Goal: Find specific page/section: Find specific page/section

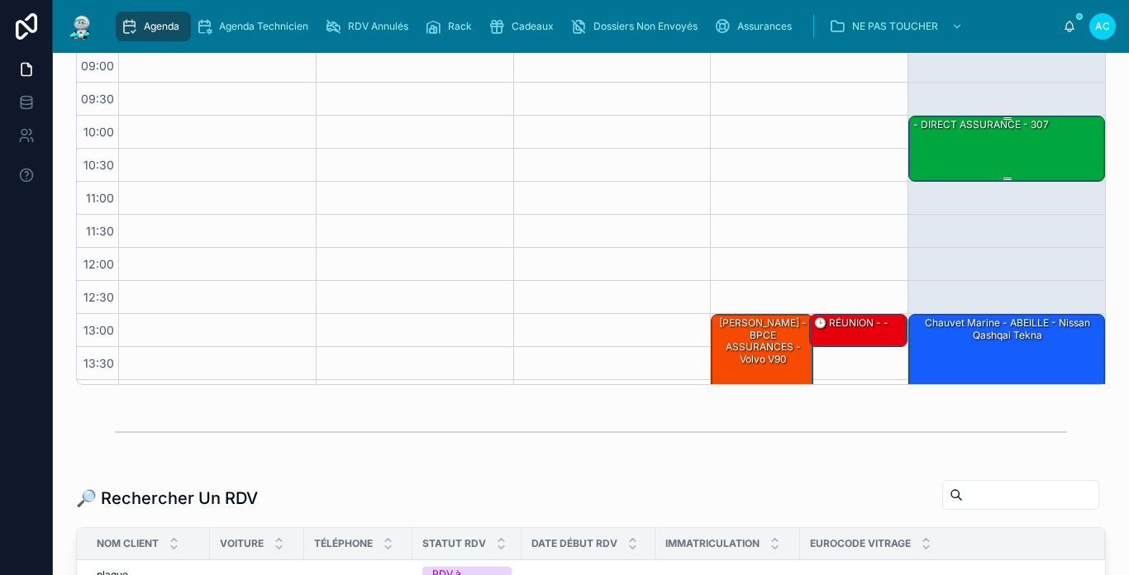
click at [1006, 150] on div "- DIRECT ASSURANCE - 307" at bounding box center [1007, 148] width 192 height 63
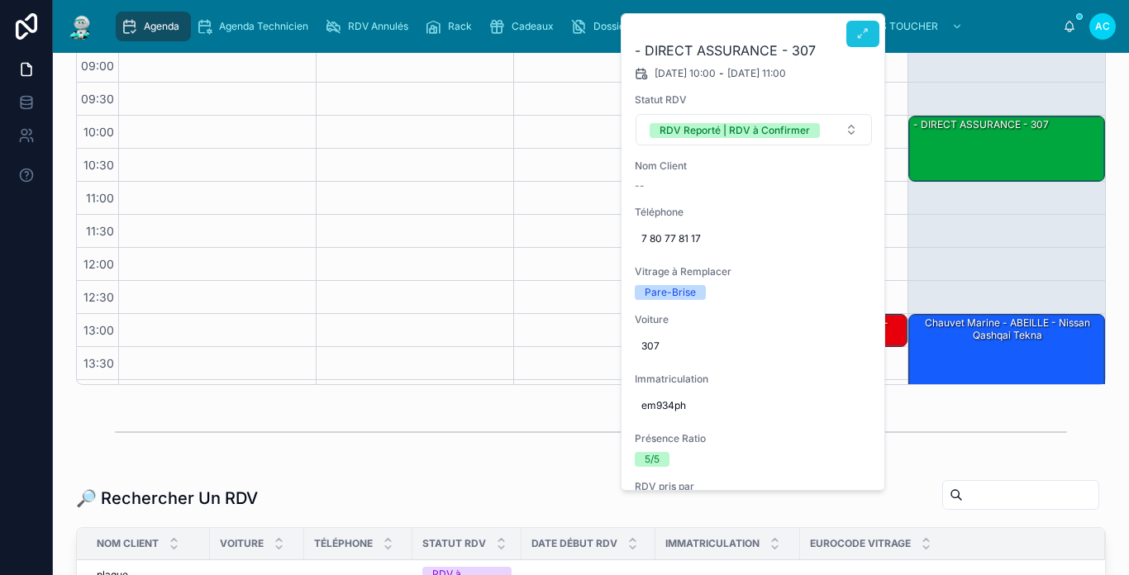
click at [854, 31] on button at bounding box center [862, 34] width 33 height 26
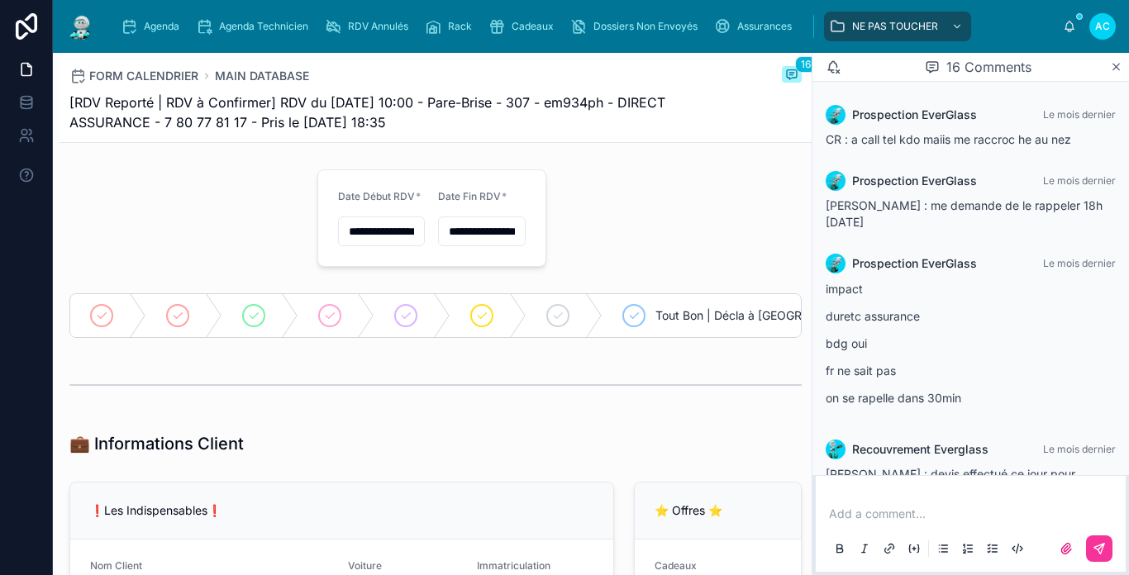
scroll to position [1097, 0]
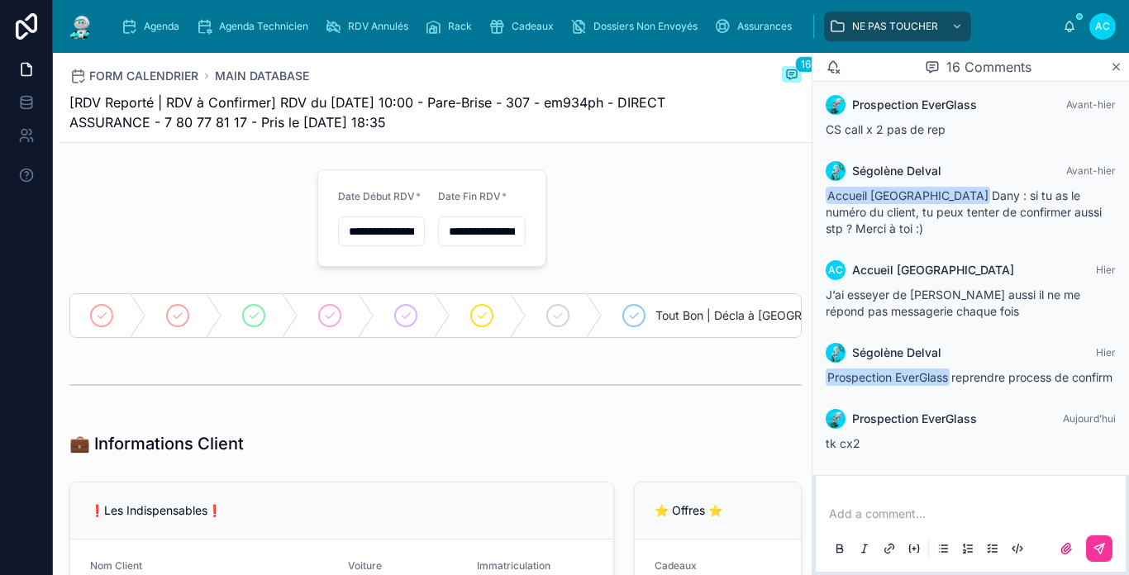
click at [916, 507] on p at bounding box center [974, 514] width 290 height 17
click at [1097, 535] on button at bounding box center [1099, 548] width 26 height 26
click at [266, 312] on div at bounding box center [260, 315] width 76 height 43
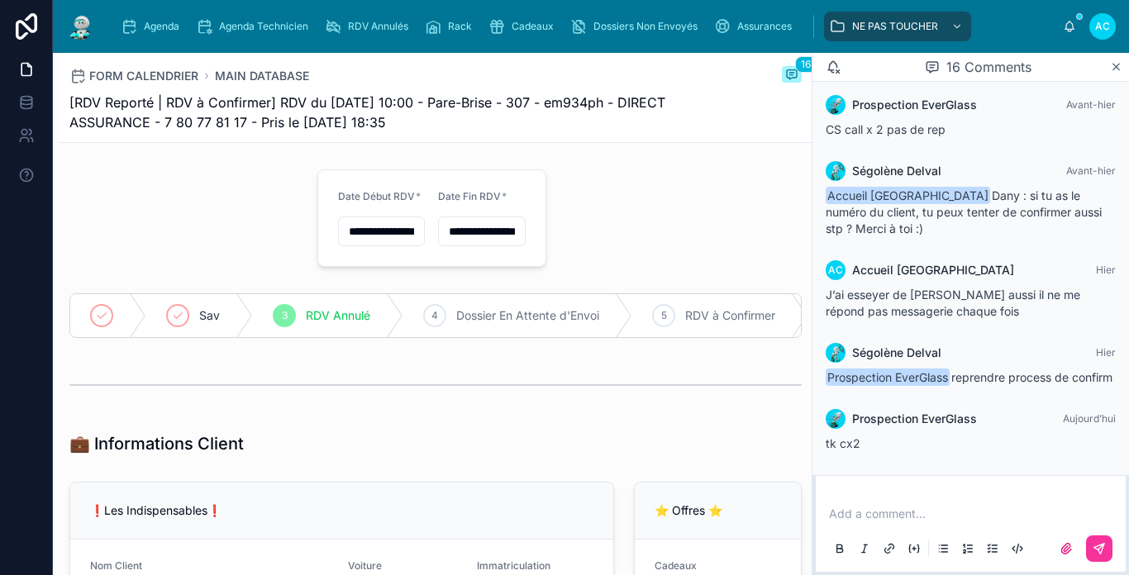
click at [308, 310] on span "RDV Annulé" at bounding box center [338, 315] width 64 height 17
click at [74, 34] on img at bounding box center [81, 26] width 30 height 26
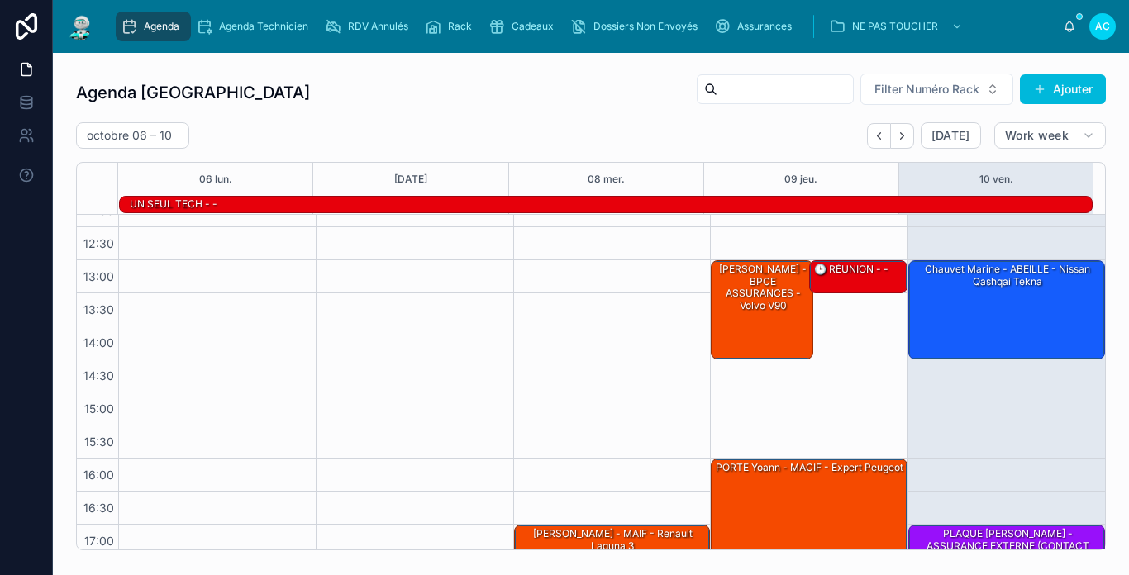
scroll to position [260, 0]
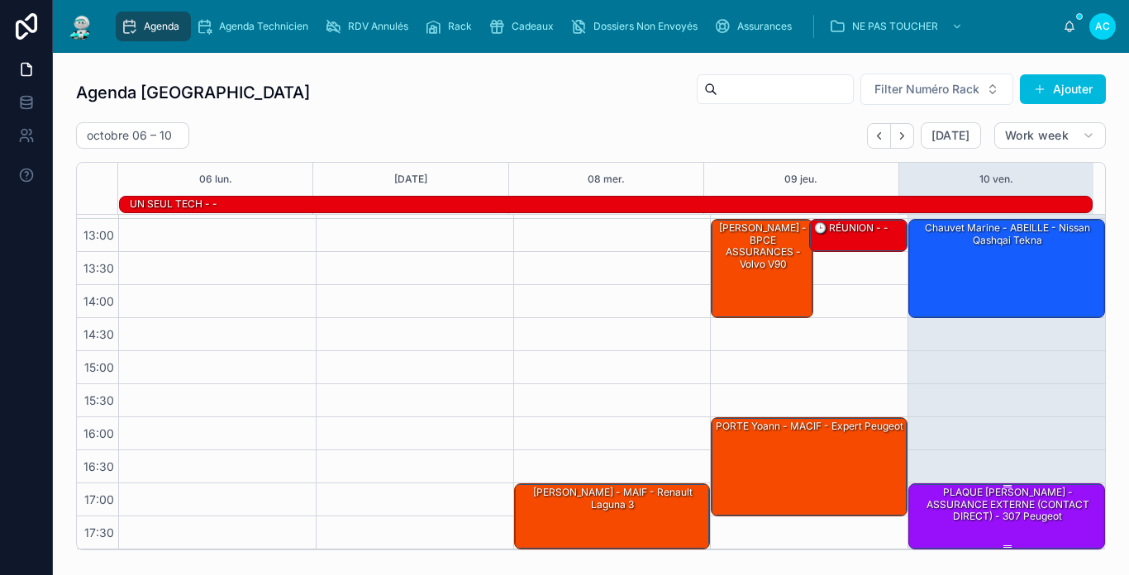
click at [1021, 526] on div "PLAQUE [PERSON_NAME] - ASSURANCE EXTERNE (CONTACT DIRECT) - 307 peugeot" at bounding box center [1007, 515] width 192 height 63
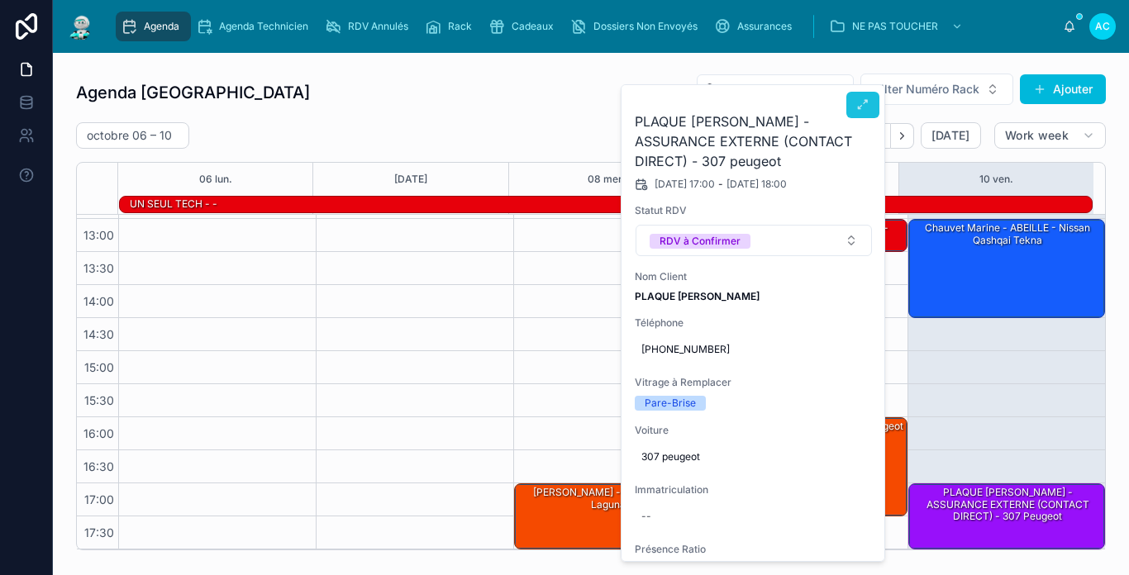
click at [854, 112] on button at bounding box center [862, 105] width 33 height 26
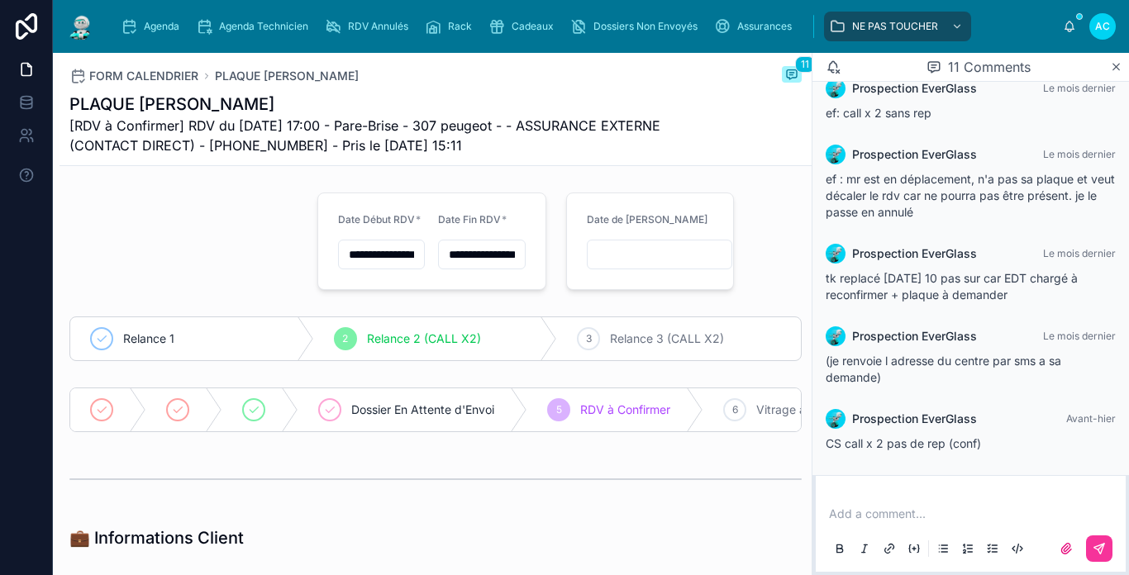
click at [90, 28] on img at bounding box center [81, 26] width 30 height 26
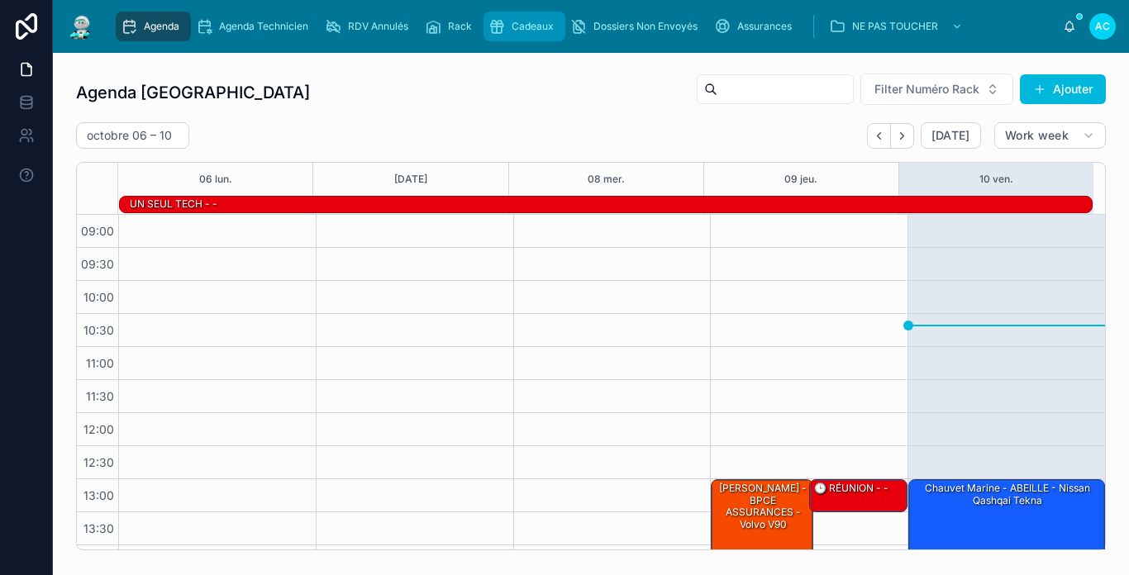
click at [525, 33] on div "Cadeaux" at bounding box center [524, 26] width 72 height 26
